Goal: Task Accomplishment & Management: Manage account settings

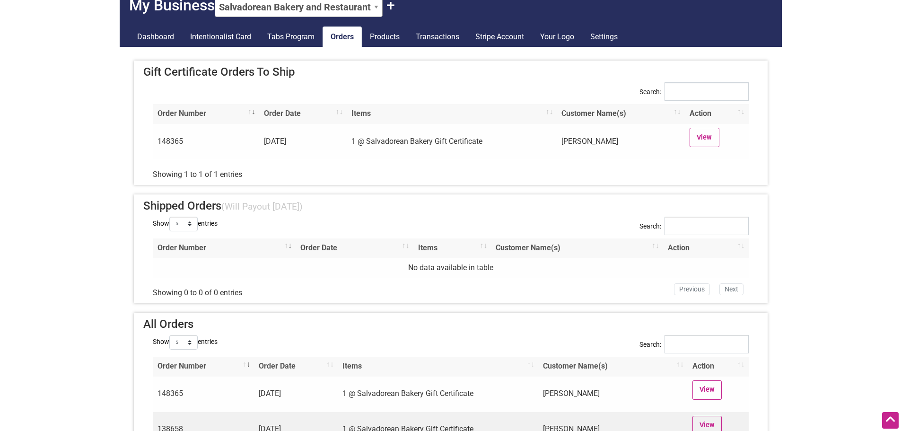
scroll to position [47, 0]
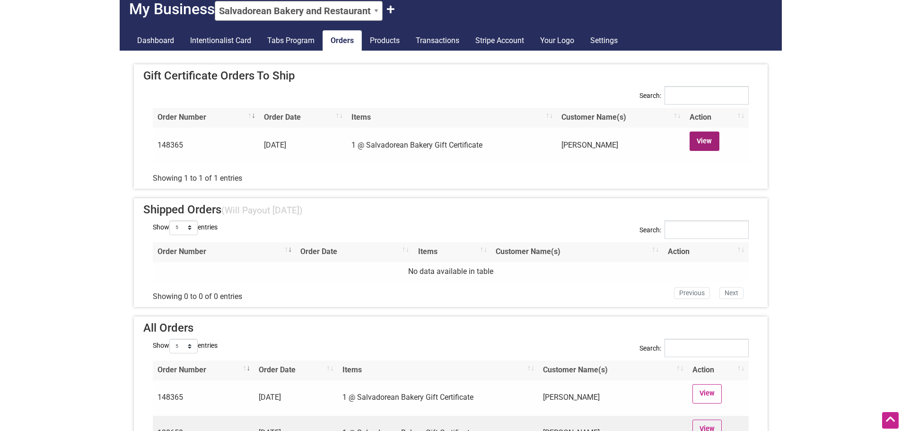
click at [695, 140] on link "View" at bounding box center [705, 140] width 30 height 19
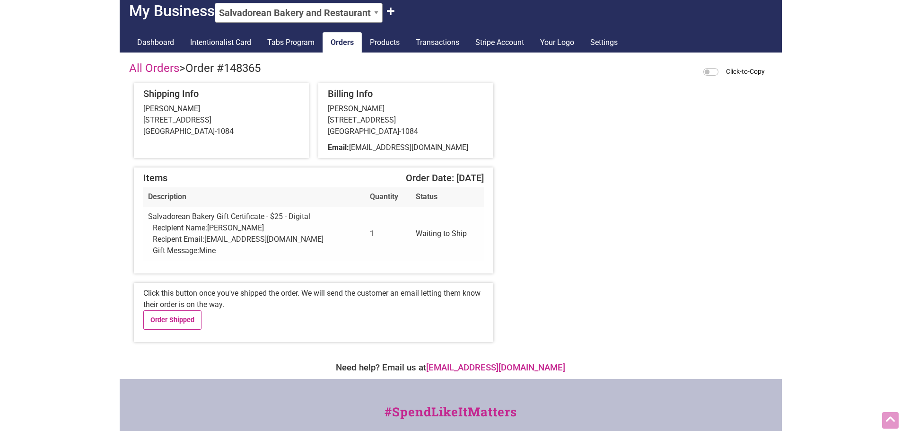
scroll to position [30, 0]
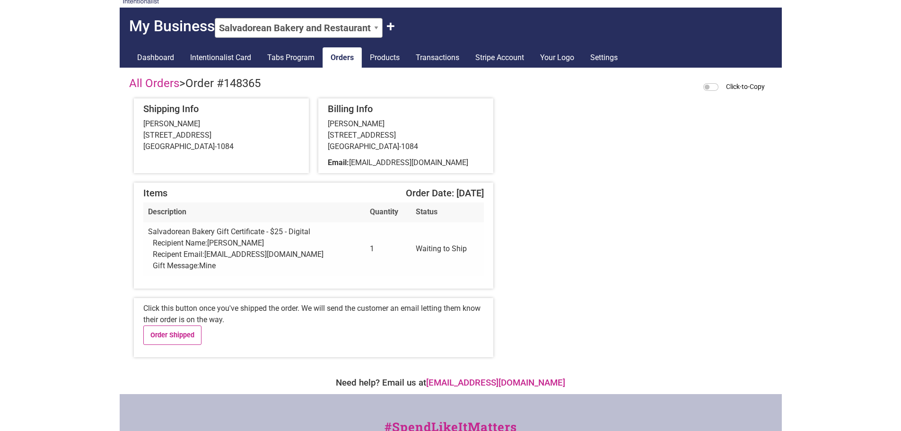
click at [231, 153] on div "Shipping Info Angela Wan 1925 1st Ave Apt L212 Seattle, WA 98101-1084" at bounding box center [221, 135] width 175 height 75
click at [226, 151] on div "Angela Wan 1925 1st Ave Apt L212 Seattle, WA 98101-1084" at bounding box center [221, 135] width 156 height 34
click at [379, 153] on div "Billing Info Angela Wan 1925 1st Ave Apt L212 Seattle, WA 98101-1084 Email: mel…" at bounding box center [405, 135] width 175 height 75
click at [278, 143] on div "Angela Wan 1925 1st Ave Apt L212 Seattle, WA 98101-1084" at bounding box center [221, 135] width 156 height 34
click at [711, 89] on input "Click-to-Copy" at bounding box center [710, 87] width 15 height 8
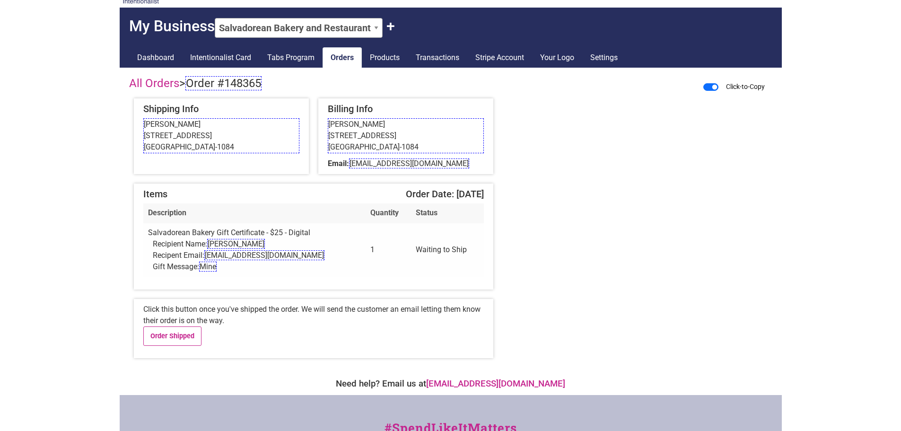
drag, startPoint x: 389, startPoint y: 231, endPoint x: 620, endPoint y: 170, distance: 239.2
click at [616, 167] on div "All Orders > Order #148365 Click-to-Copy Shipping Info Angela Wan 1925 1st Ave …" at bounding box center [450, 128] width 643 height 103
click at [712, 88] on input "Click-to-Copy" at bounding box center [710, 87] width 15 height 8
checkbox input "false"
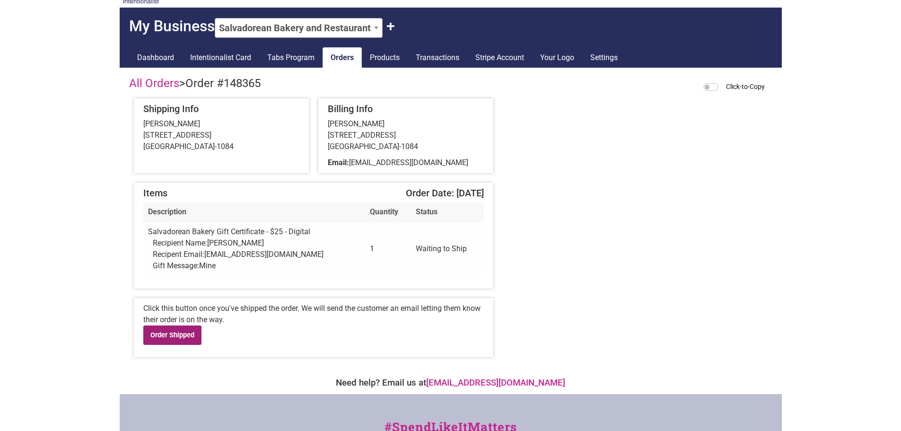
click at [193, 337] on link "Order Shipped" at bounding box center [172, 334] width 59 height 19
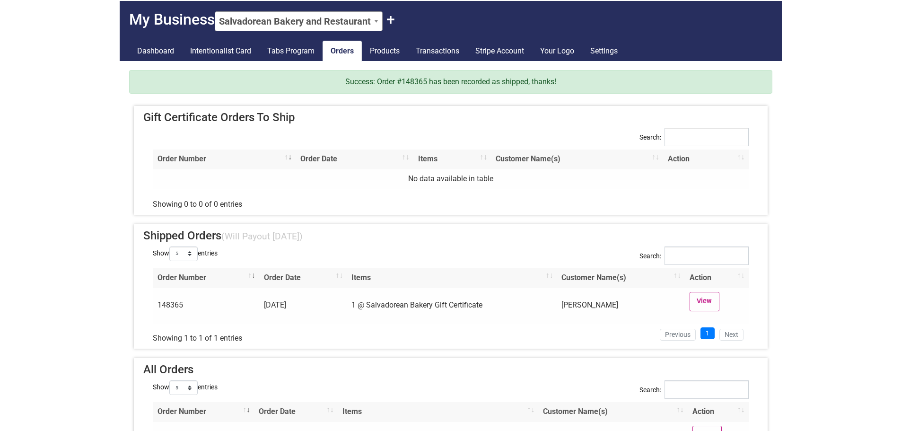
scroll to position [47, 0]
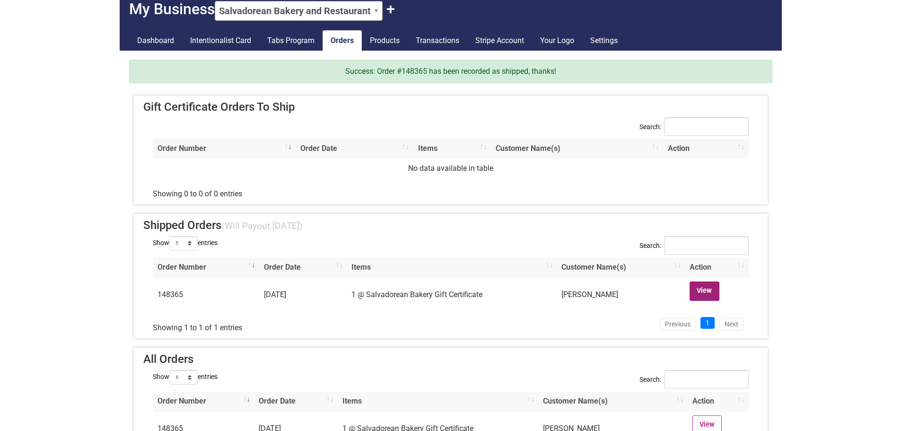
click at [708, 293] on link "View" at bounding box center [705, 290] width 30 height 19
